Goal: Obtain resource: Download file/media

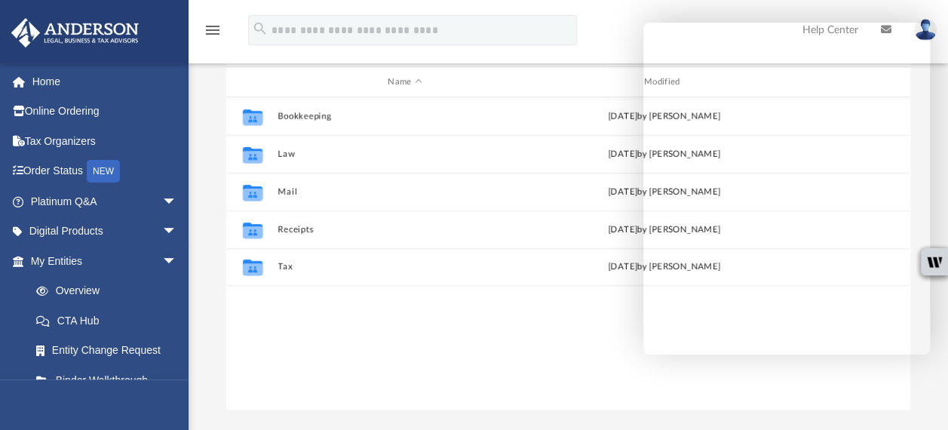
scroll to position [112, 0]
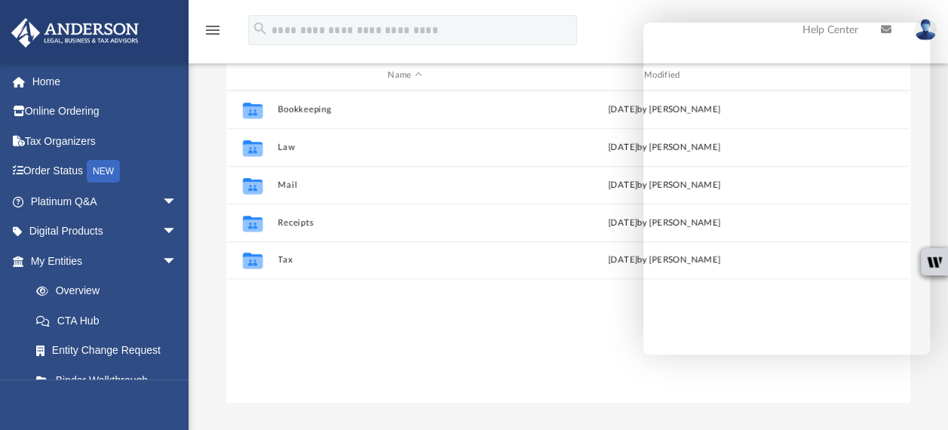
click at [503, 308] on div "Collaborated Folder Bookkeeping Tue Jul 8 2025 by Charles Rogler Collaborated F…" at bounding box center [567, 247] width 683 height 313
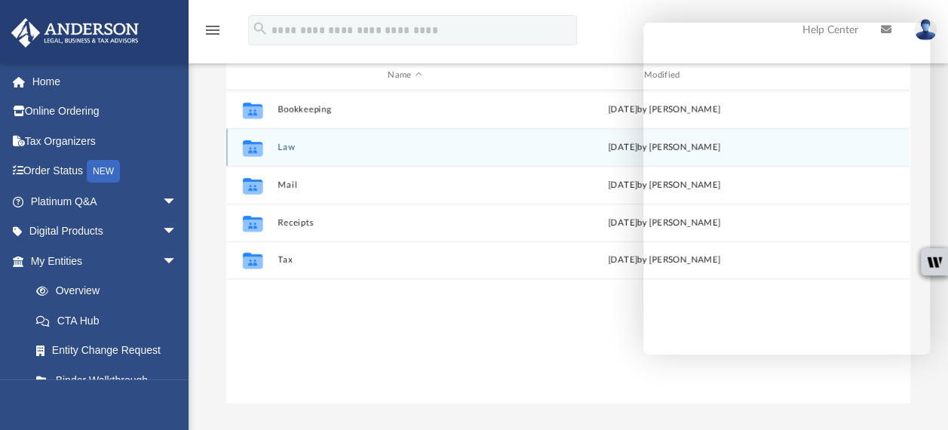
click at [285, 146] on button "Law" at bounding box center [404, 148] width 253 height 10
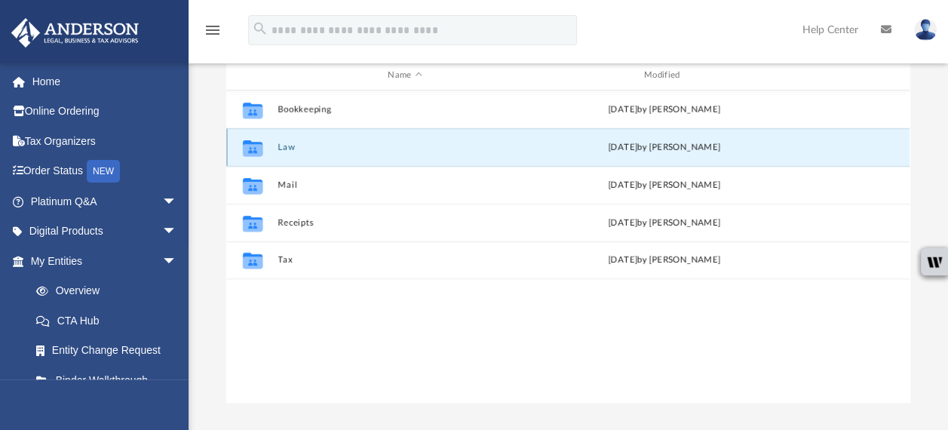
click at [285, 149] on button "Law" at bounding box center [404, 148] width 253 height 10
click at [247, 152] on icon "grid" at bounding box center [253, 149] width 20 height 12
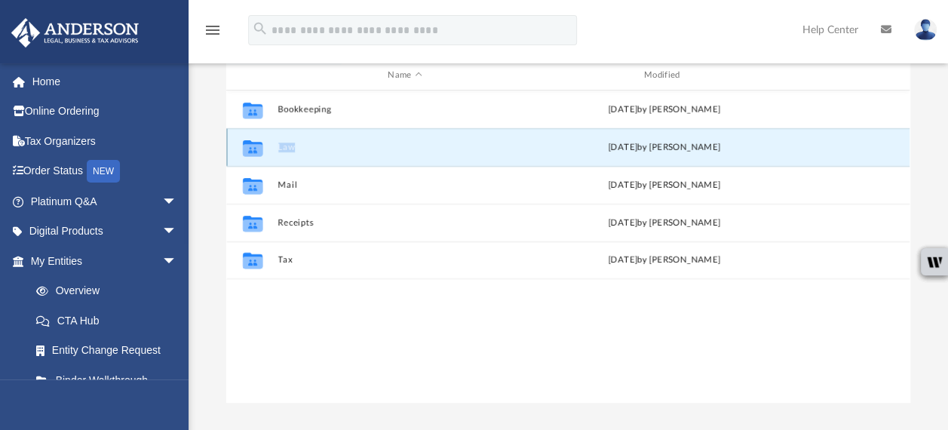
click at [247, 152] on icon "grid" at bounding box center [253, 149] width 20 height 12
drag, startPoint x: 247, startPoint y: 152, endPoint x: 344, endPoint y: 160, distance: 96.8
click at [344, 160] on div "Collaborated Folder Law Mon Aug 4 2025 by Alfredo Cicena" at bounding box center [567, 147] width 683 height 38
click at [646, 149] on div "Mon Aug 4 2025 by Alfredo Cicena" at bounding box center [664, 148] width 253 height 14
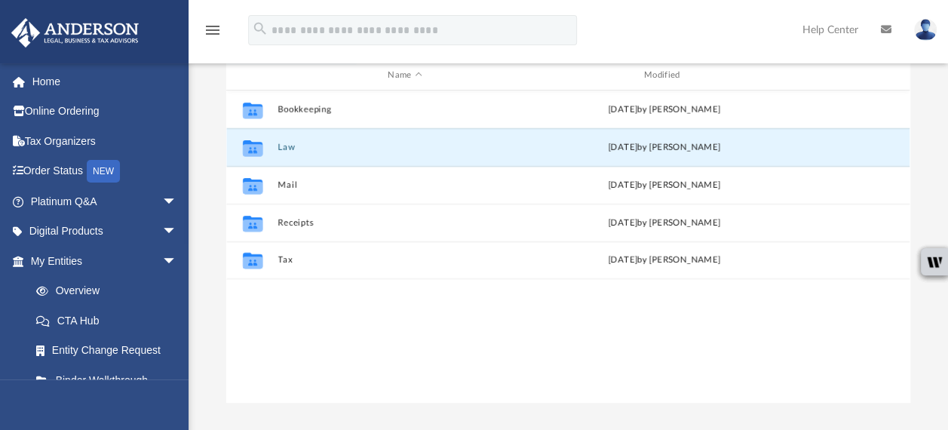
drag, startPoint x: 646, startPoint y: 149, endPoint x: 430, endPoint y: 361, distance: 303.5
click at [430, 361] on div "Collaborated Folder Bookkeeping Tue Jul 8 2025 by Charles Rogler Collaborated F…" at bounding box center [567, 247] width 683 height 313
click at [242, 143] on icon "Collaborated Folder" at bounding box center [253, 147] width 24 height 24
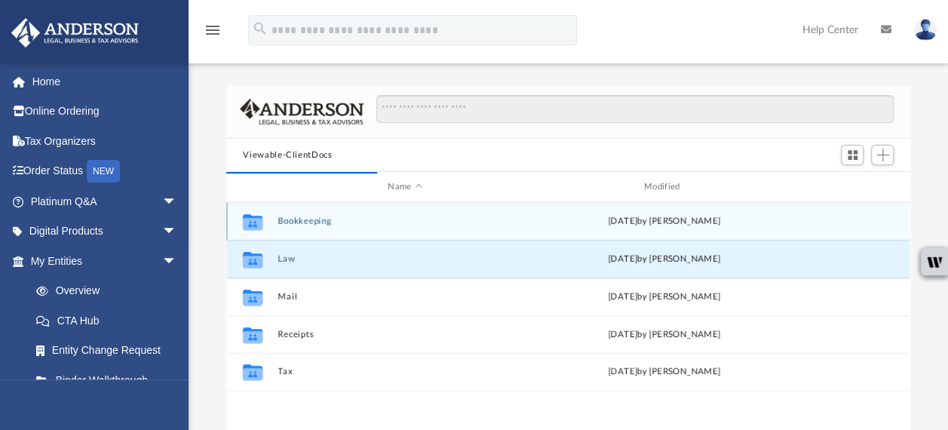
click at [381, 219] on button "Bookkeeping" at bounding box center [404, 221] width 253 height 10
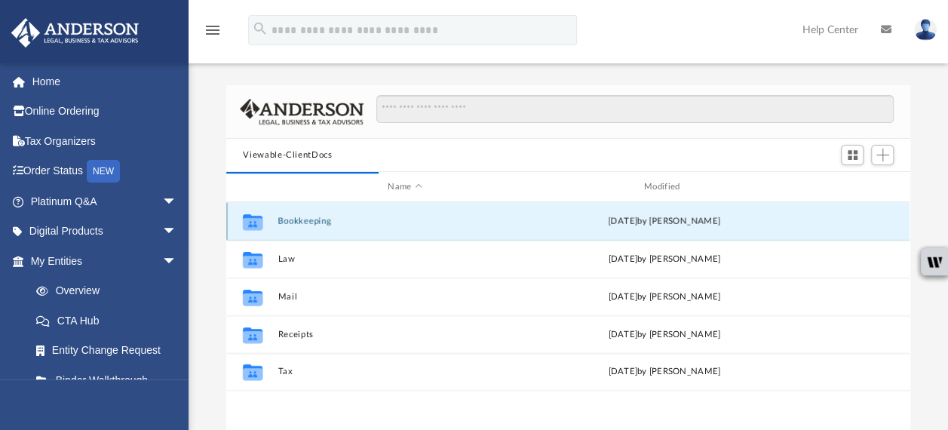
click at [381, 219] on button "Bookkeeping" at bounding box center [404, 221] width 253 height 10
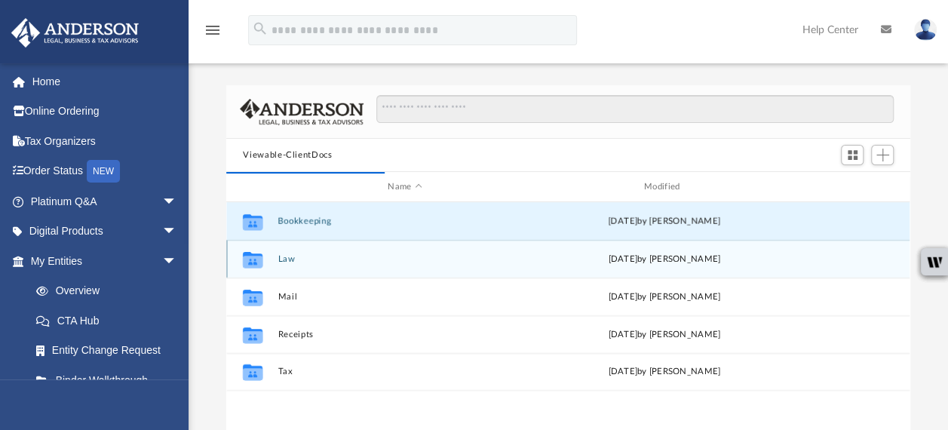
click at [260, 262] on icon "grid" at bounding box center [253, 261] width 20 height 12
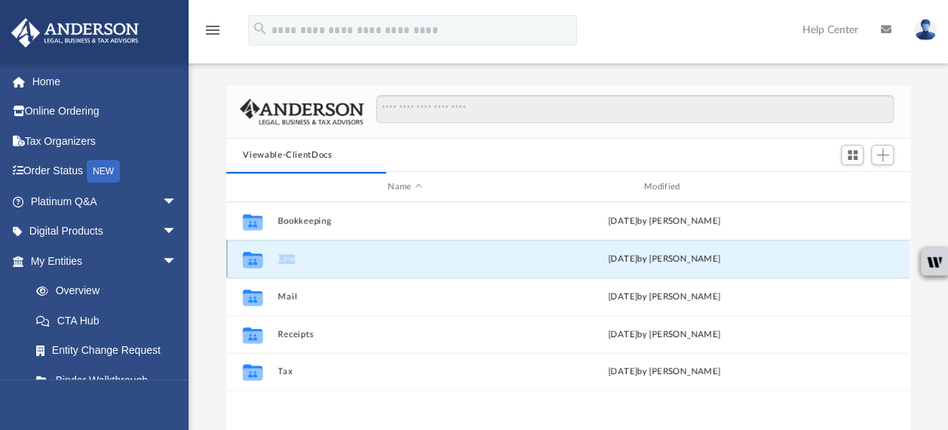
click at [260, 262] on icon "grid" at bounding box center [253, 261] width 20 height 12
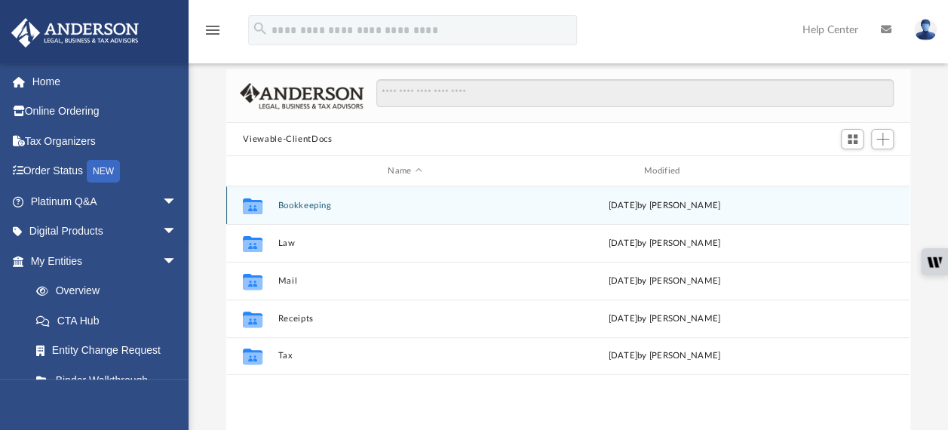
scroll to position [70, 0]
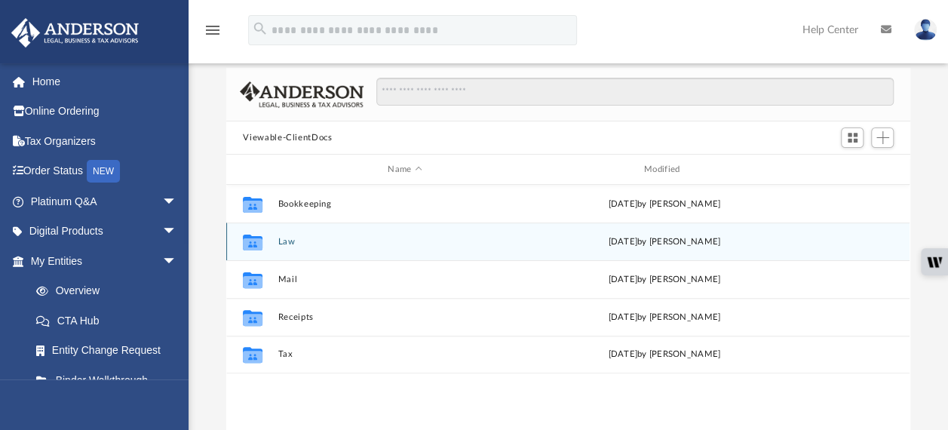
click at [288, 241] on button "Law" at bounding box center [404, 242] width 253 height 10
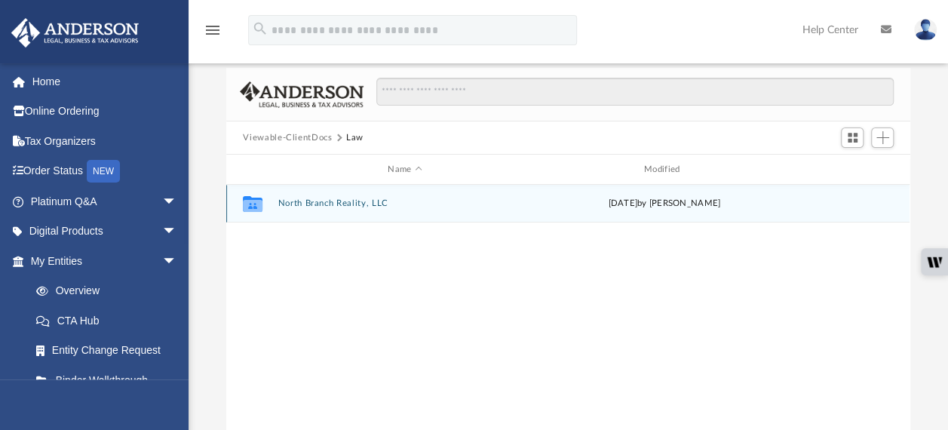
click at [308, 201] on button "North Branch Reality, LLC" at bounding box center [404, 203] width 253 height 10
click at [306, 205] on button "Initial Docs" at bounding box center [404, 203] width 253 height 10
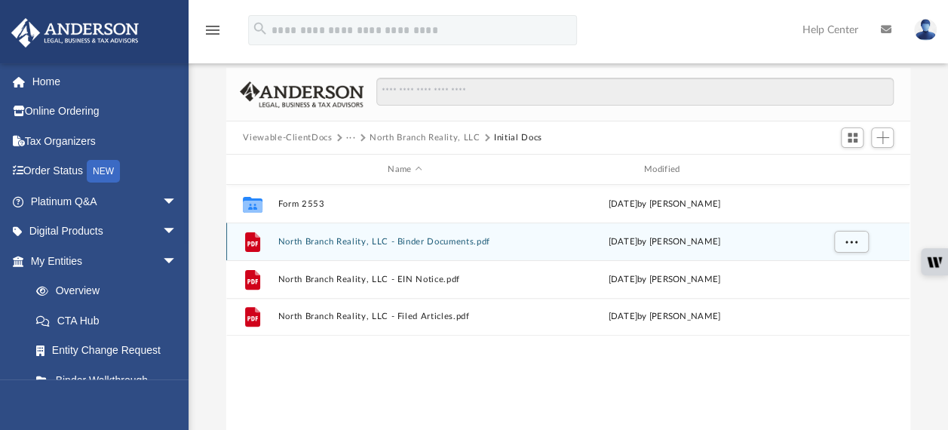
click at [312, 240] on button "North Branch Reality, LLC - Binder Documents.pdf" at bounding box center [404, 242] width 253 height 10
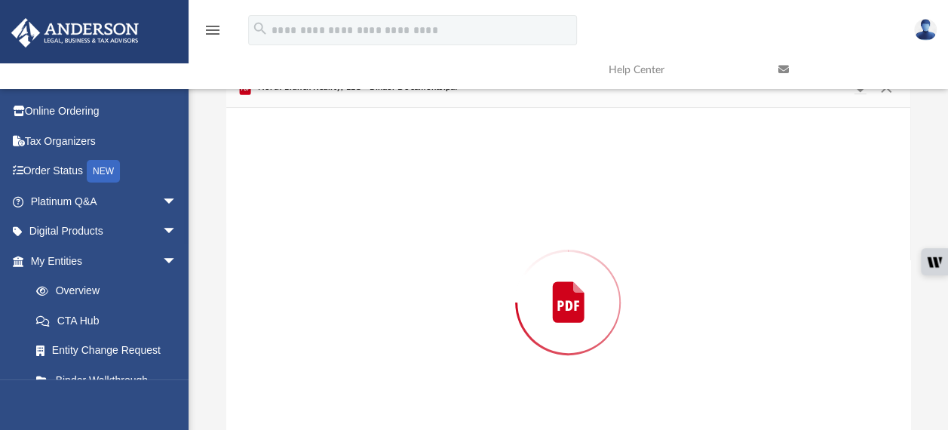
scroll to position [137, 0]
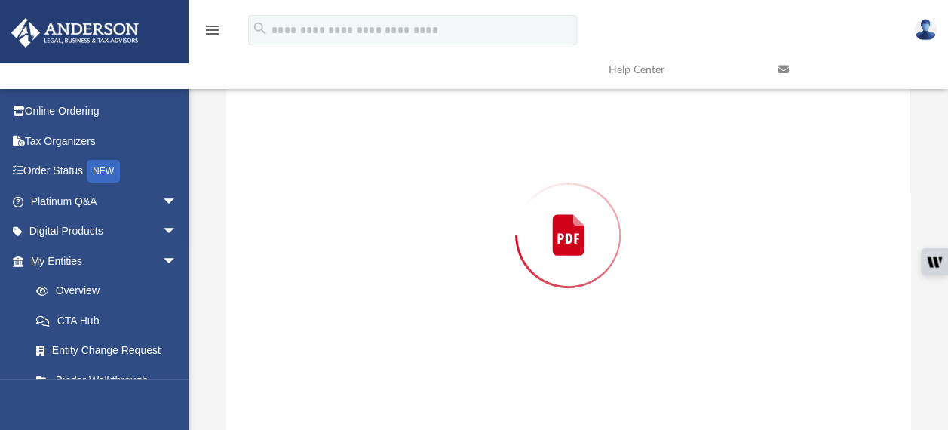
click at [312, 240] on div "Preview" at bounding box center [567, 235] width 683 height 389
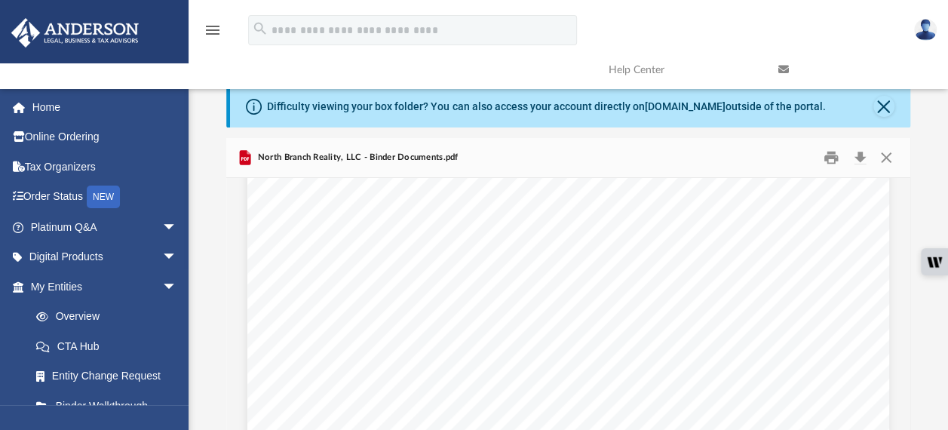
scroll to position [6014, 0]
click at [883, 106] on button "Close" at bounding box center [883, 106] width 21 height 21
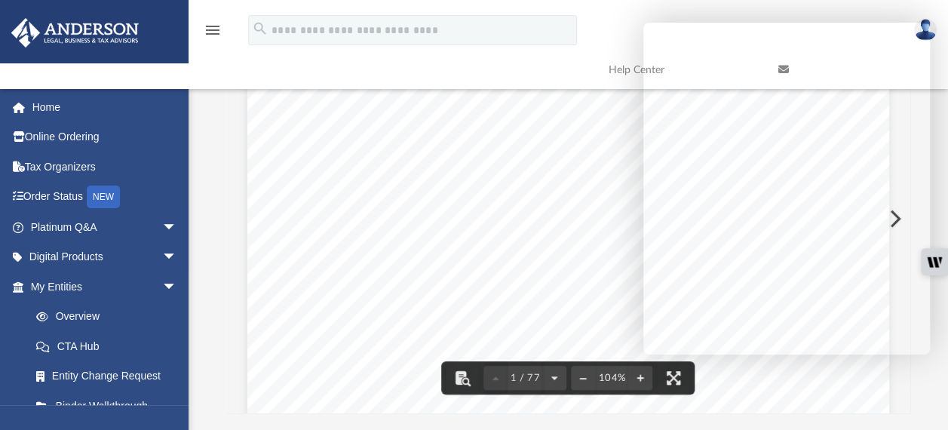
scroll to position [0, 0]
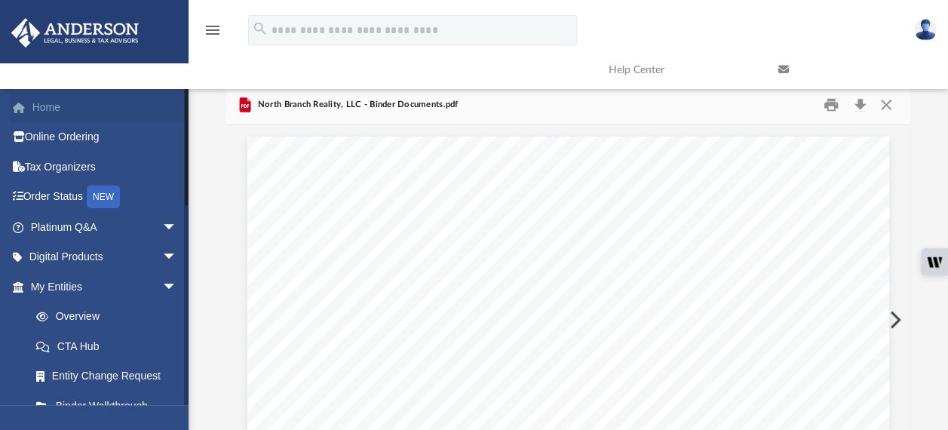
click at [48, 109] on link "Home" at bounding box center [105, 107] width 189 height 30
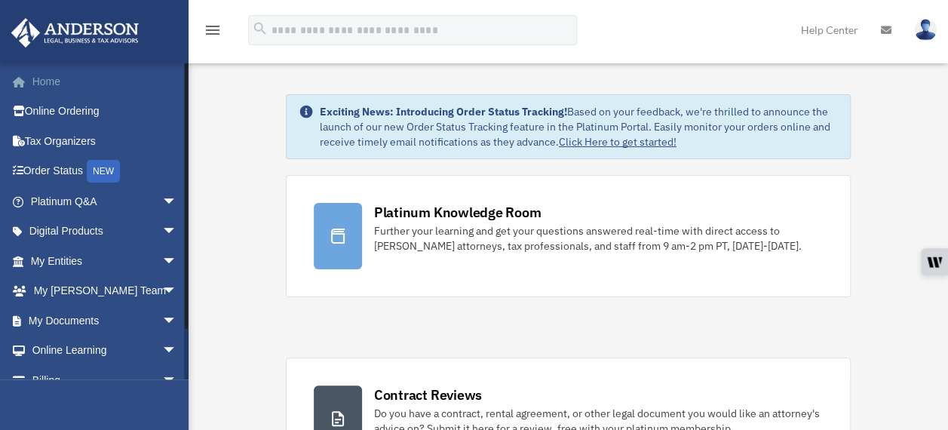
click at [38, 84] on link "Home" at bounding box center [105, 81] width 189 height 30
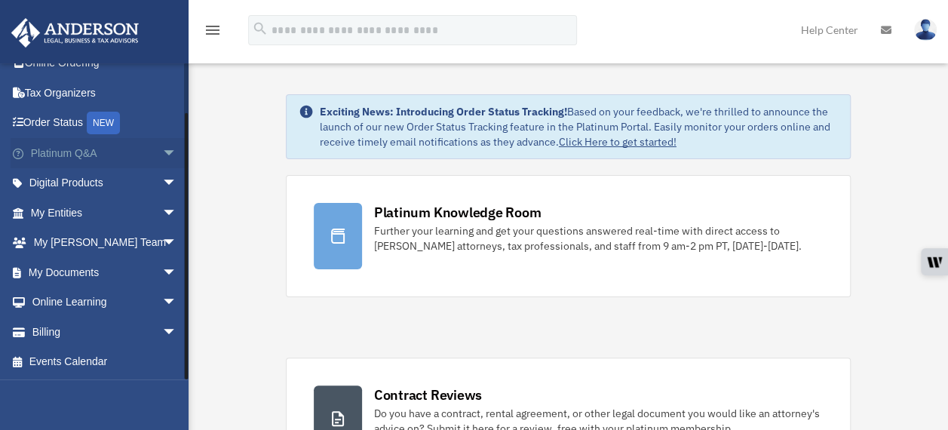
click at [60, 157] on link "Platinum Q&A arrow_drop_down" at bounding box center [105, 153] width 189 height 30
click at [162, 149] on span "arrow_drop_down" at bounding box center [177, 153] width 30 height 31
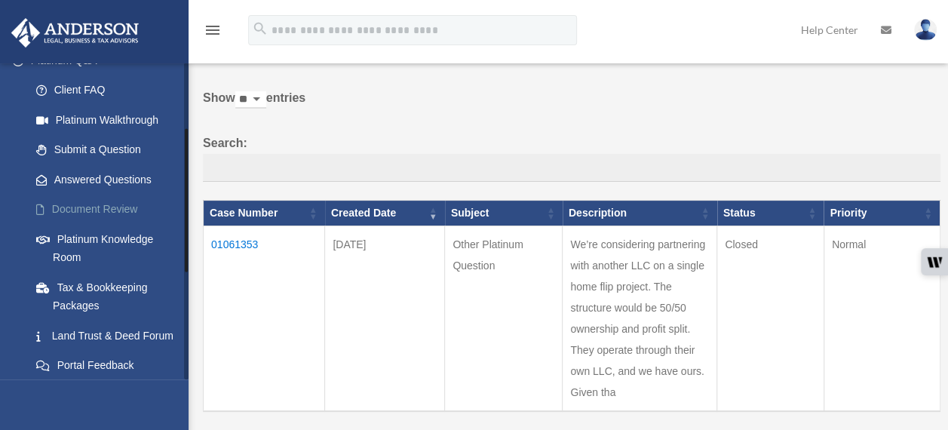
scroll to position [143, 0]
click at [72, 248] on link "Platinum Knowledge Room" at bounding box center [110, 247] width 179 height 48
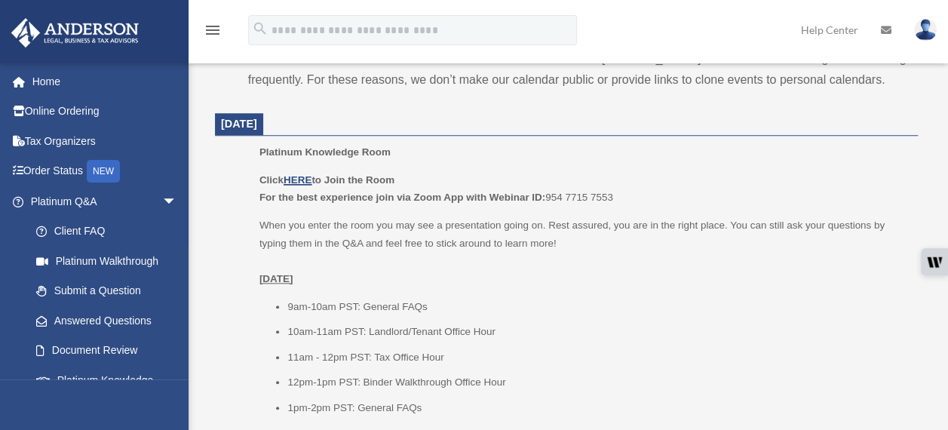
scroll to position [580, 0]
click at [301, 178] on u "HERE" at bounding box center [298, 178] width 28 height 11
